Goal: Check status: Check status

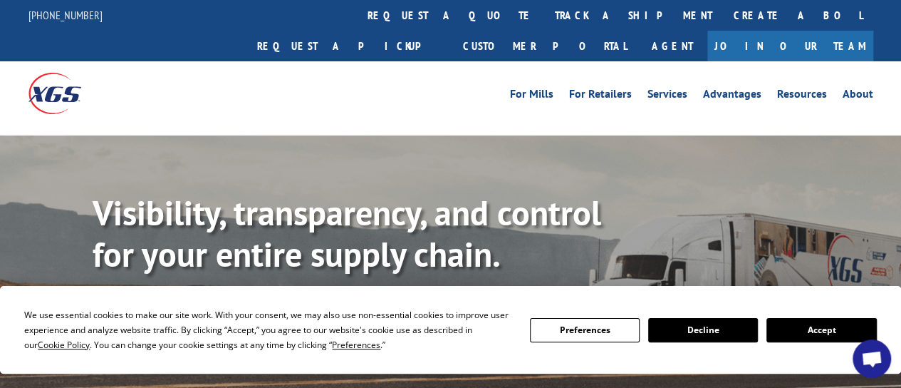
drag, startPoint x: 418, startPoint y: 19, endPoint x: 399, endPoint y: 16, distance: 19.5
click at [544, 19] on link "track a shipment" at bounding box center [633, 15] width 179 height 31
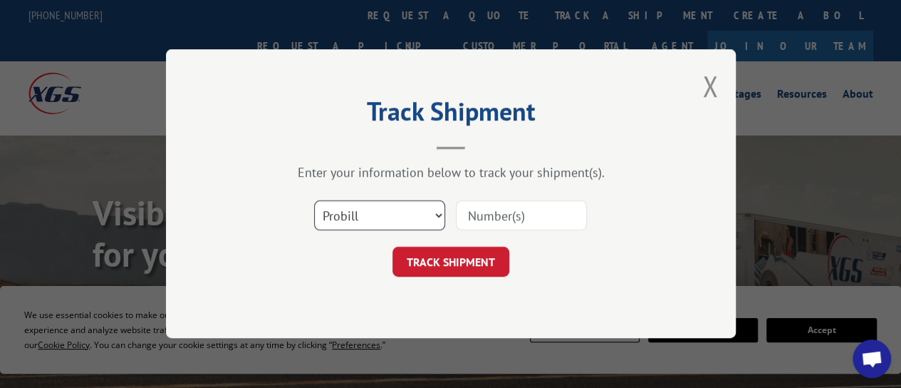
click at [393, 217] on select "Select category... Probill BOL PO" at bounding box center [379, 216] width 131 height 30
click at [489, 219] on input at bounding box center [521, 216] width 131 height 30
click at [514, 216] on input at bounding box center [521, 216] width 131 height 30
click at [497, 216] on input at bounding box center [521, 216] width 131 height 30
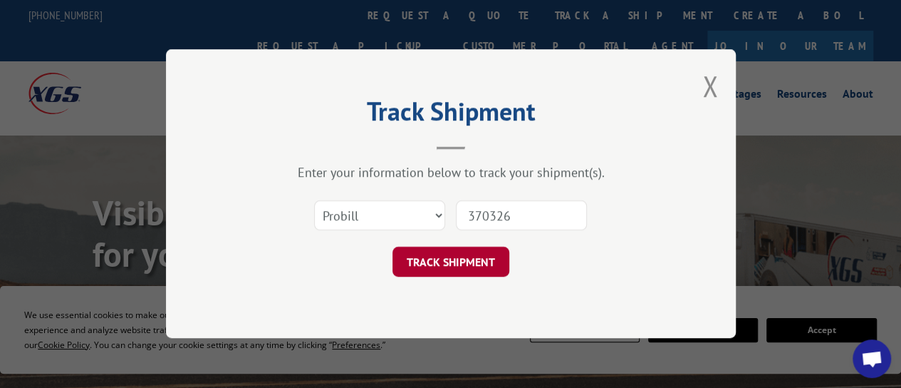
type input "370326"
click at [490, 256] on button "TRACK SHIPMENT" at bounding box center [451, 262] width 117 height 30
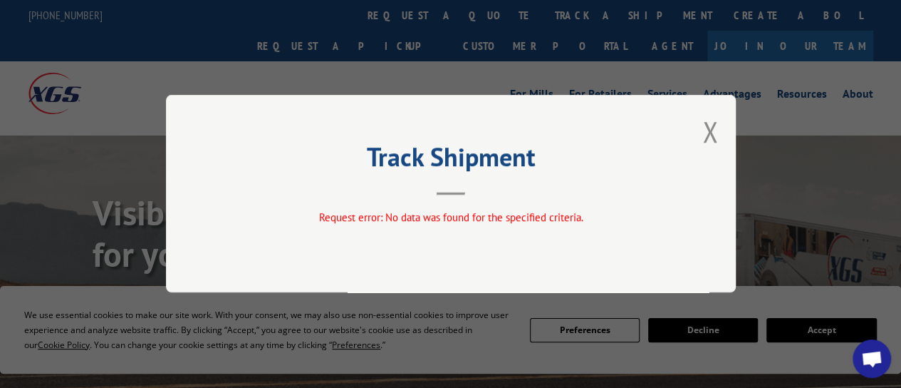
click at [714, 131] on button "Close modal" at bounding box center [711, 132] width 16 height 38
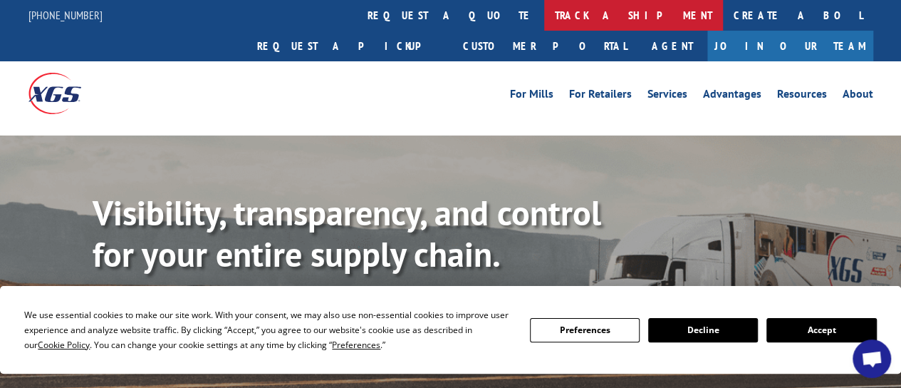
click at [544, 9] on link "track a shipment" at bounding box center [633, 15] width 179 height 31
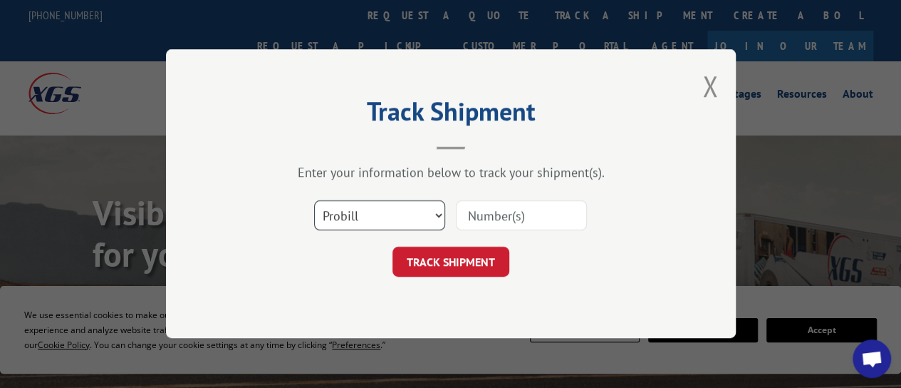
click at [354, 219] on select "Select category... Probill BOL PO" at bounding box center [379, 216] width 131 height 30
select select "bol"
click at [314, 201] on select "Select category... Probill BOL PO" at bounding box center [379, 216] width 131 height 30
click at [482, 216] on input at bounding box center [521, 216] width 131 height 30
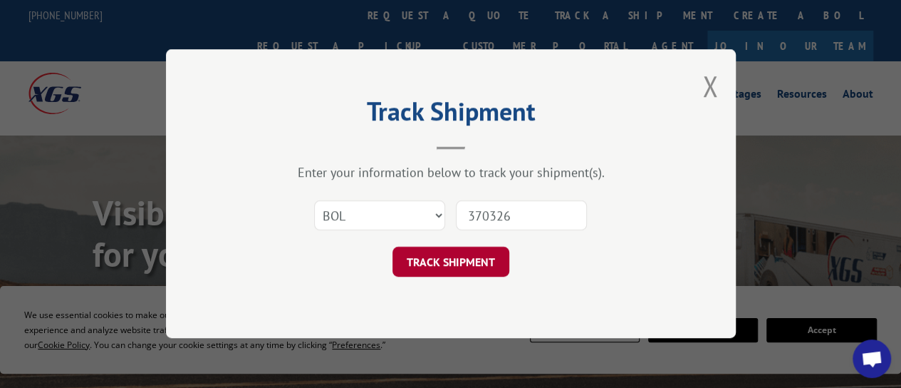
type input "370326"
click at [453, 256] on button "TRACK SHIPMENT" at bounding box center [451, 262] width 117 height 30
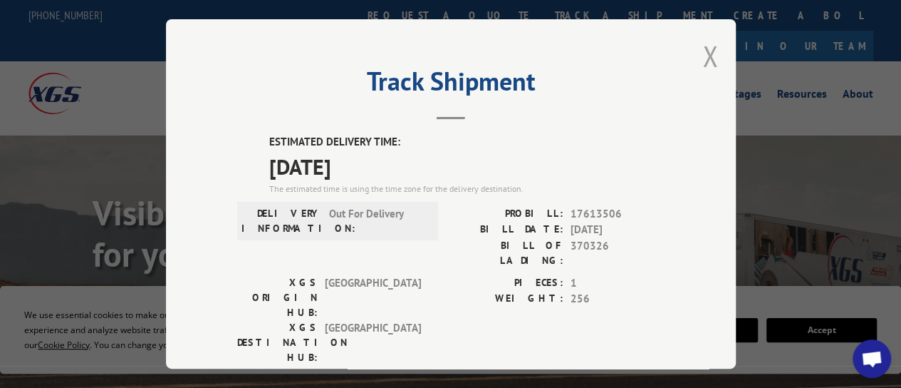
click at [704, 53] on button "Close modal" at bounding box center [711, 56] width 16 height 38
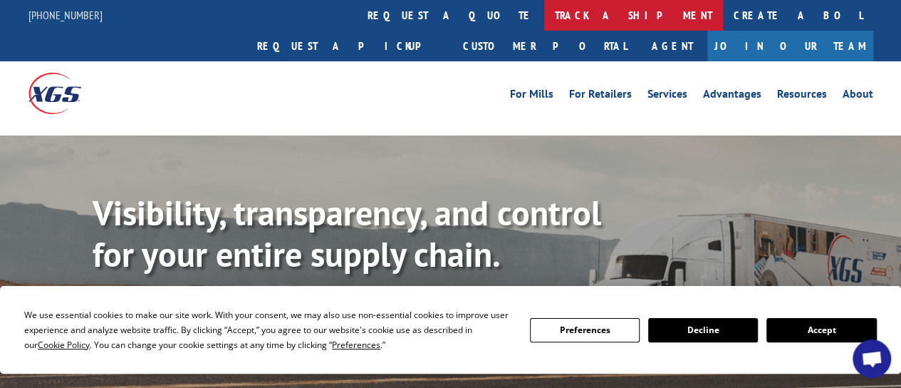
click at [544, 7] on link "track a shipment" at bounding box center [633, 15] width 179 height 31
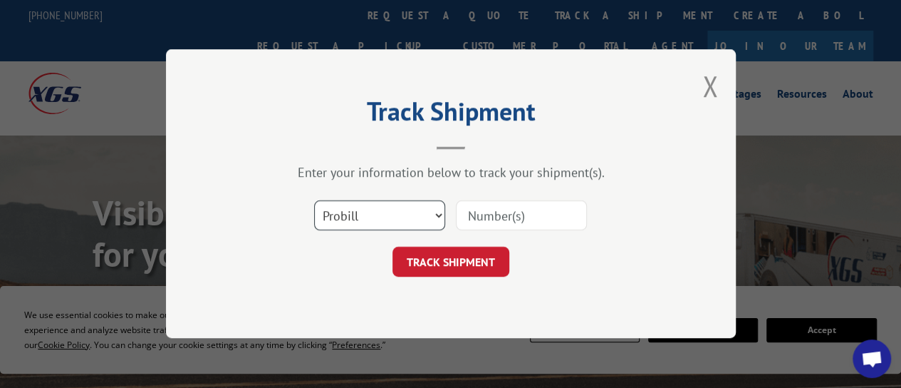
click at [408, 218] on select "Select category... Probill BOL PO" at bounding box center [379, 216] width 131 height 30
select select "bol"
click at [314, 201] on select "Select category... Probill BOL PO" at bounding box center [379, 216] width 131 height 30
click at [486, 216] on input at bounding box center [521, 216] width 131 height 30
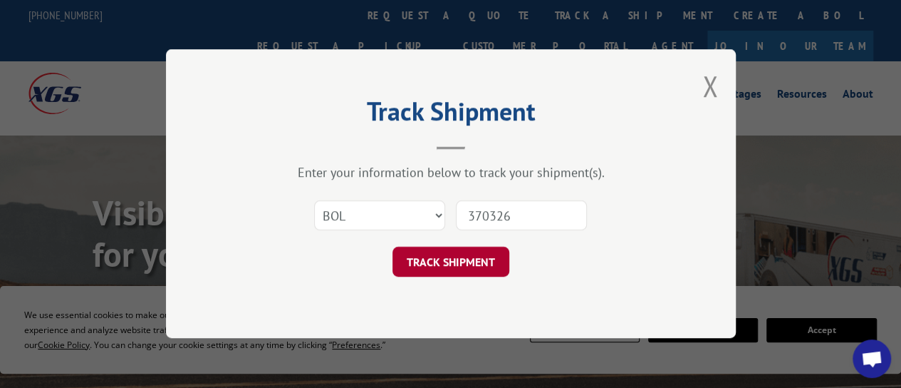
type input "370326"
click at [439, 264] on button "TRACK SHIPMENT" at bounding box center [451, 262] width 117 height 30
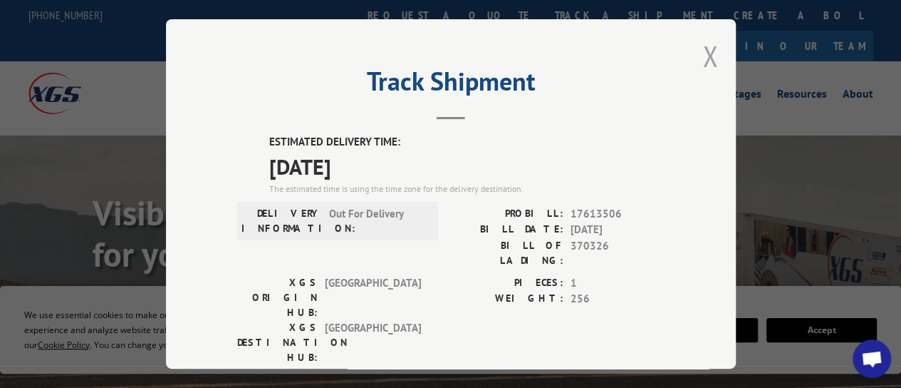
click at [703, 46] on button "Close modal" at bounding box center [711, 56] width 16 height 38
